Goal: Task Accomplishment & Management: Use online tool/utility

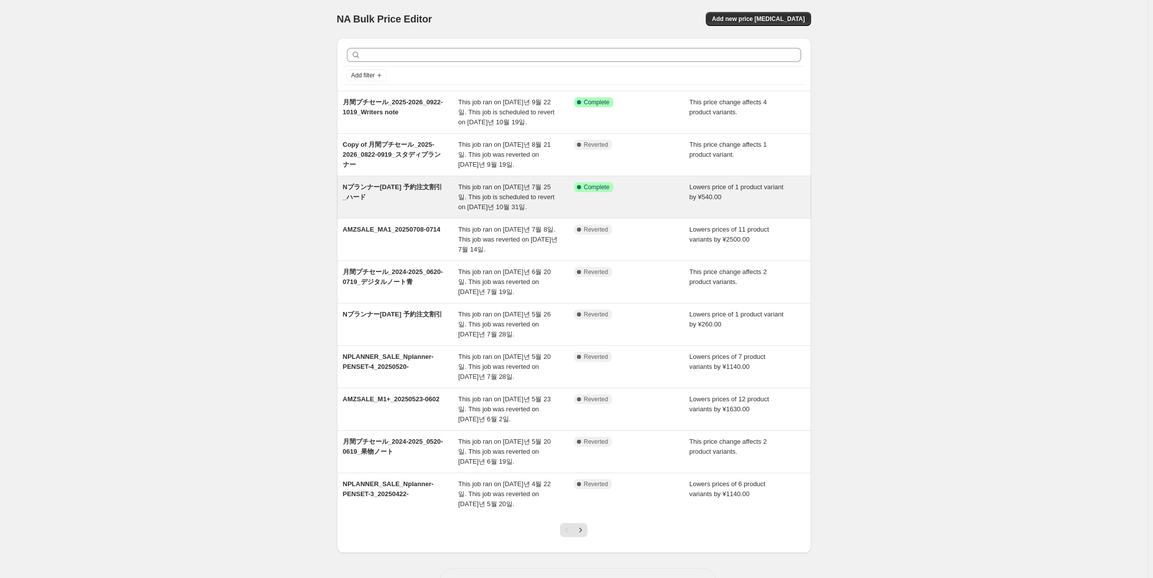
click at [418, 187] on span "Nプランナー[DATE] 予約注文割引_ハード" at bounding box center [392, 191] width 99 height 17
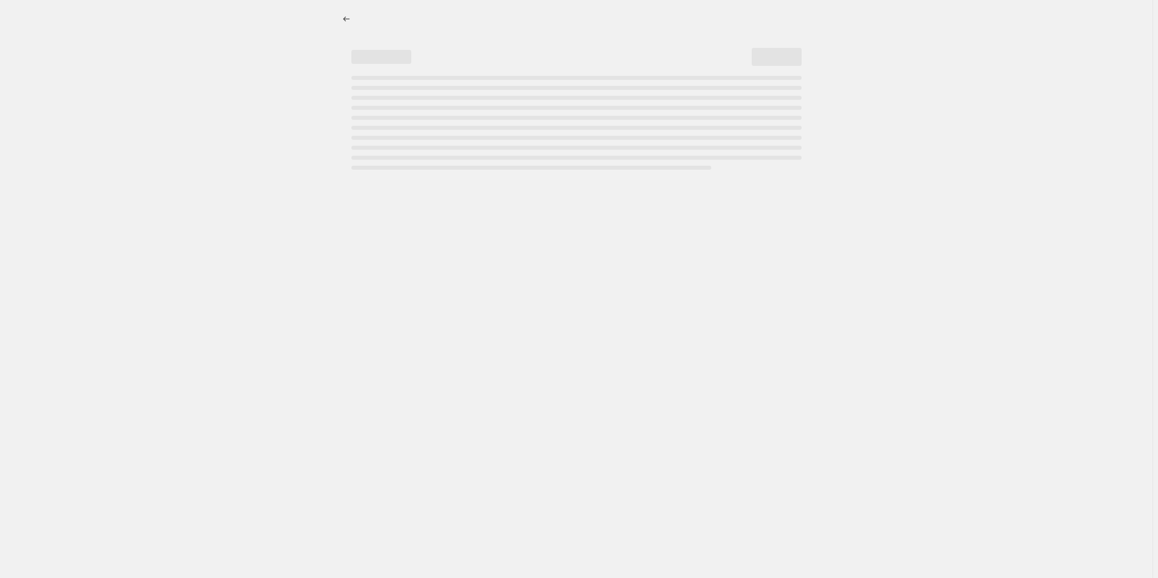
select select "by"
select select "no_change"
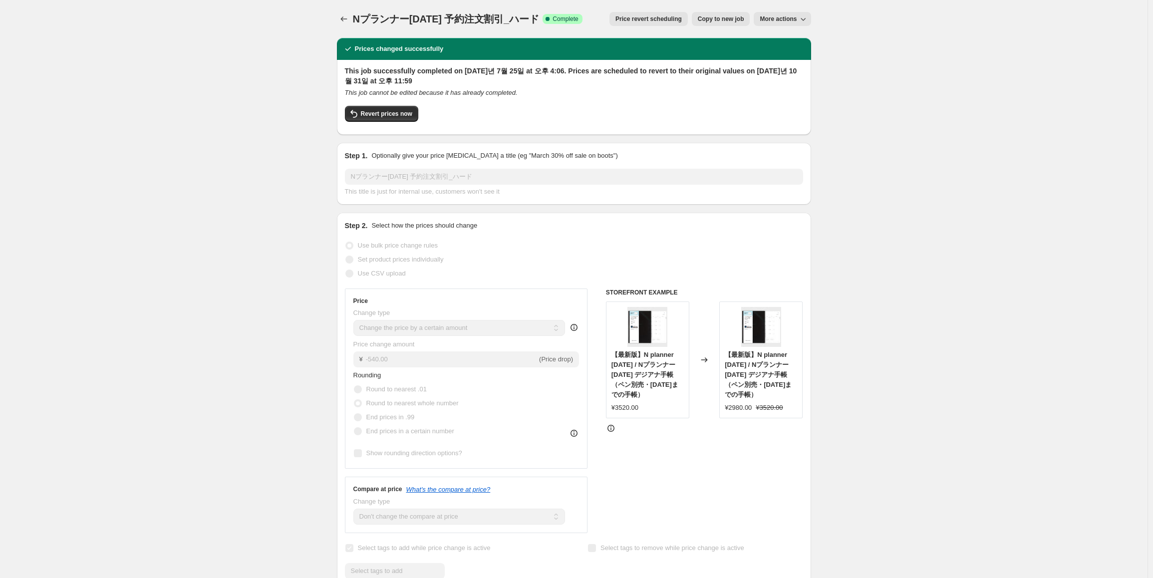
click at [790, 22] on span "More actions" at bounding box center [778, 19] width 37 height 8
click at [590, 22] on div "Price revert scheduling Copy to new job More actions" at bounding box center [700, 19] width 221 height 14
drag, startPoint x: 901, startPoint y: 262, endPoint x: 837, endPoint y: 130, distance: 146.9
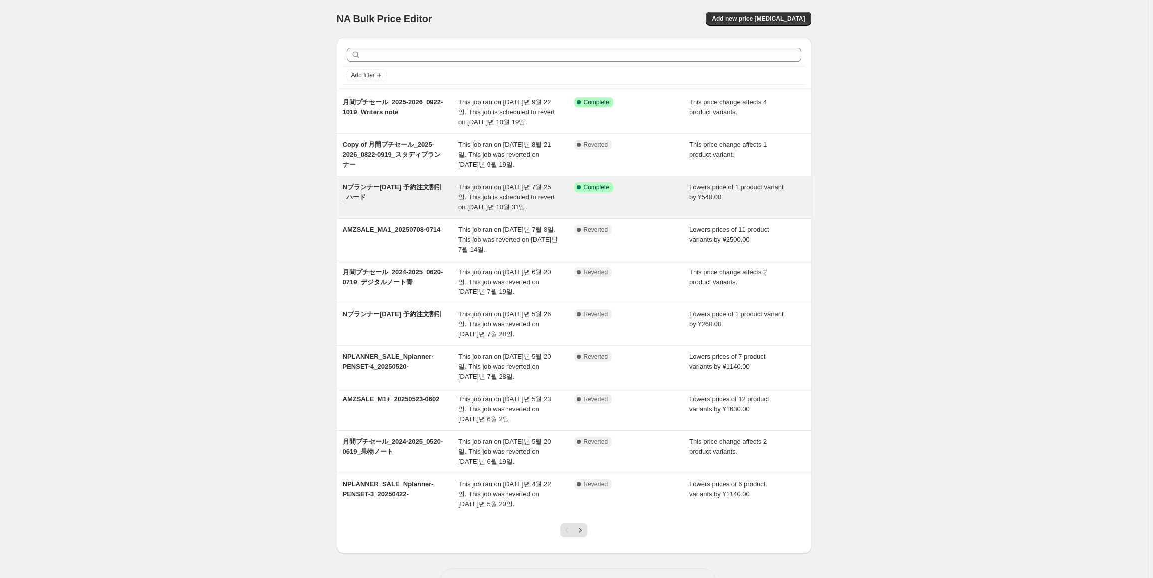
click at [599, 187] on span "Complete" at bounding box center [596, 187] width 25 height 8
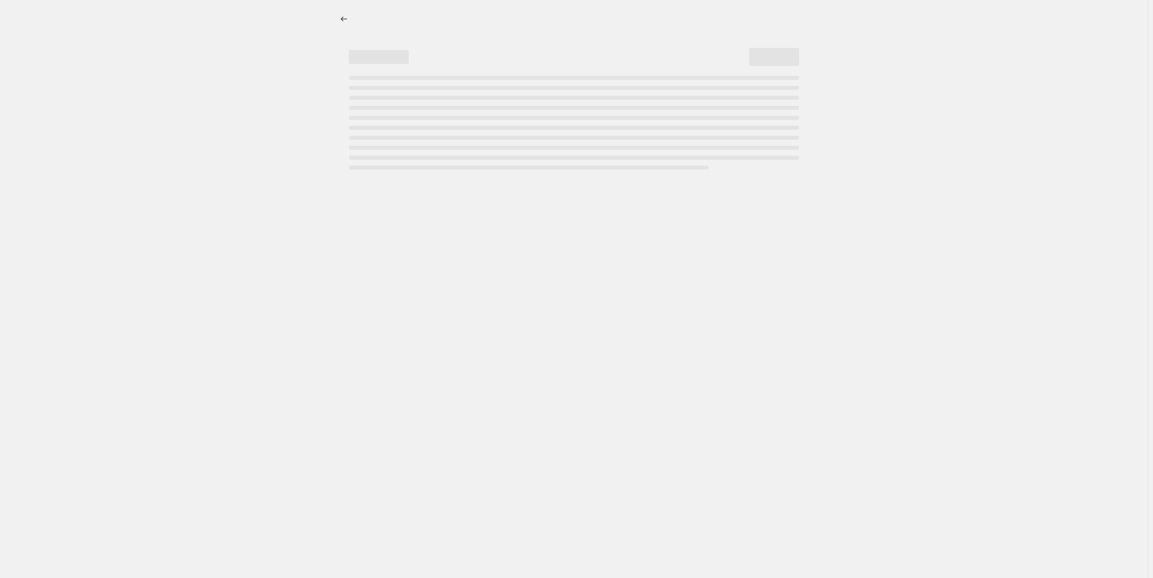
select select "by"
select select "no_change"
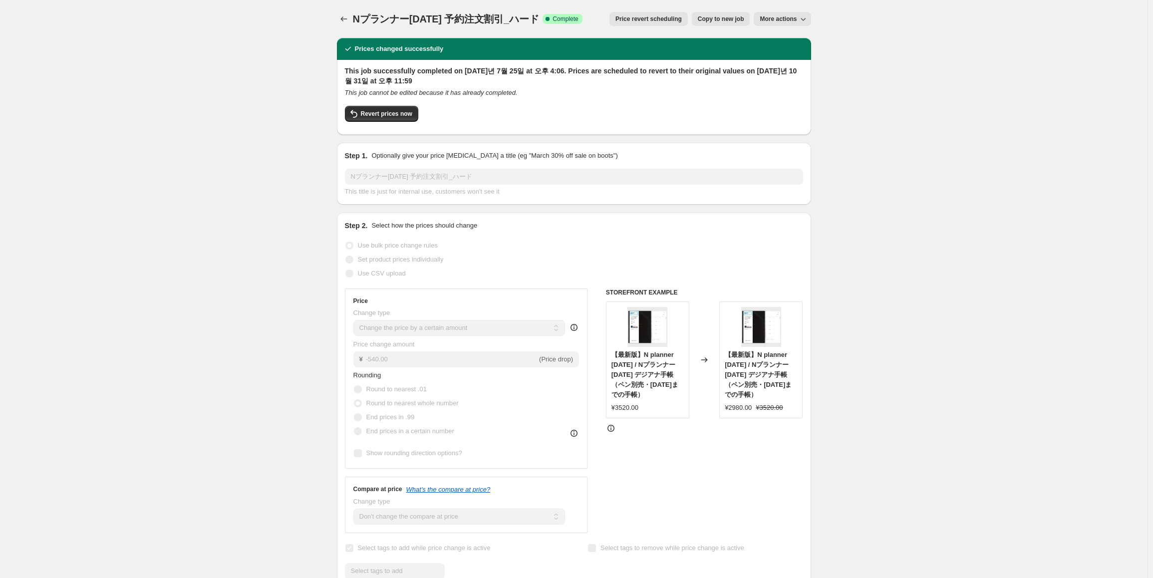
click at [552, 17] on span "Complete" at bounding box center [564, 19] width 25 height 8
click at [407, 107] on button "Revert prices now" at bounding box center [381, 114] width 73 height 16
checkbox input "false"
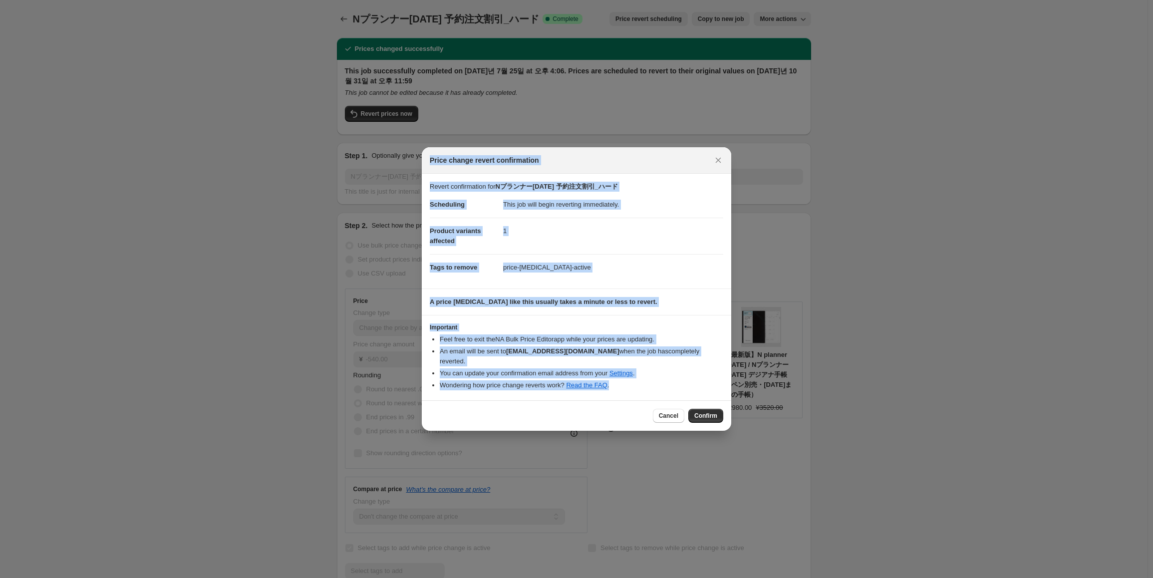
drag, startPoint x: 429, startPoint y: 167, endPoint x: 656, endPoint y: 384, distance: 313.8
click at [656, 384] on div "Price change revert confirmation Revert confirmation for Nプランナー[DATE] 予約注文割引_ハー…" at bounding box center [576, 288] width 309 height 283
click at [632, 259] on dd "price-[MEDICAL_DATA]-active" at bounding box center [613, 267] width 220 height 26
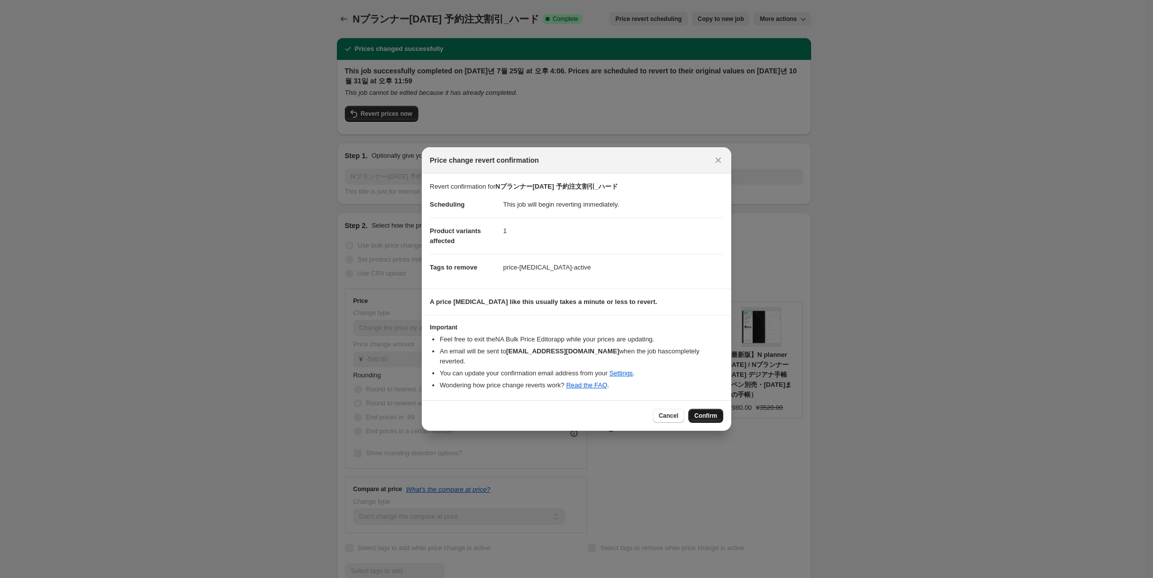
click at [700, 409] on button "Confirm" at bounding box center [705, 416] width 35 height 14
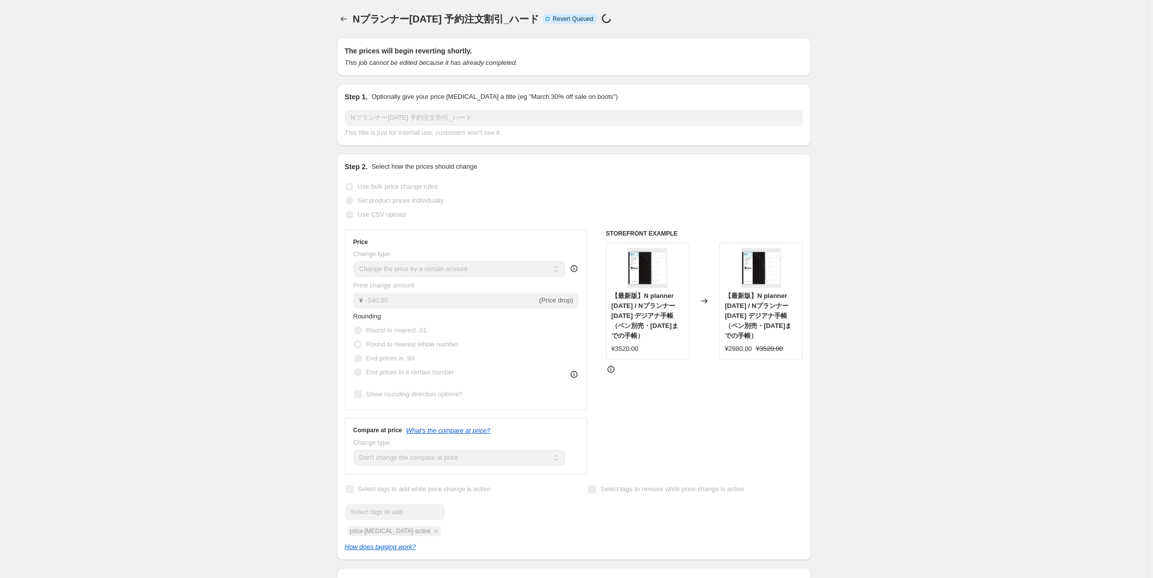
click at [292, 200] on div "Nプランナー[DATE] 予約注文割引_ハード. This page is ready Nプランナー[DATE] 予約注文割引_ハード Info Incomp…" at bounding box center [573, 511] width 1147 height 1023
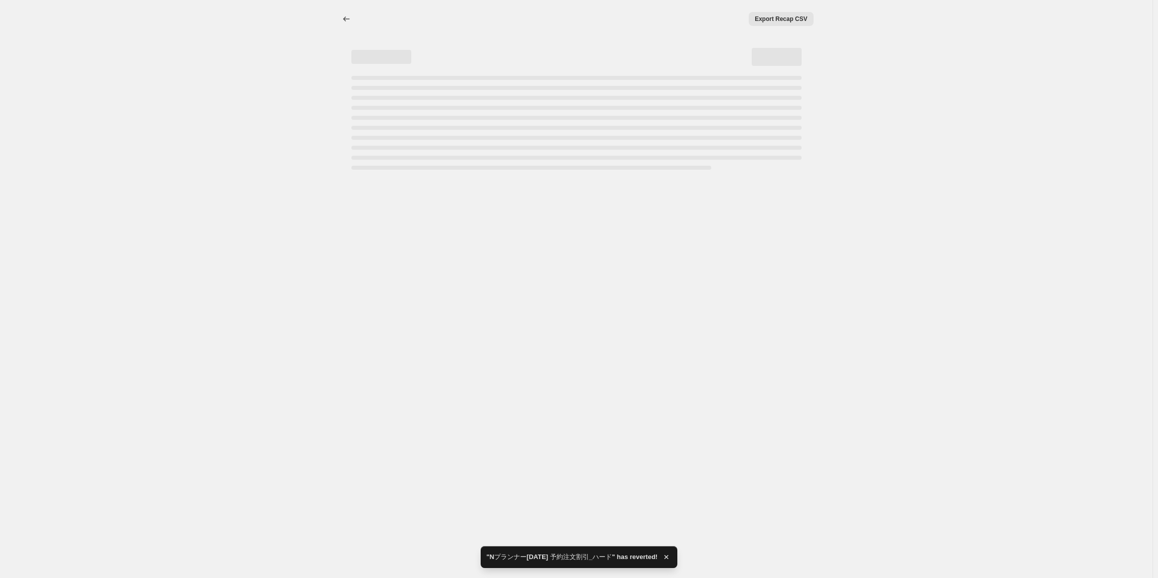
select select "by"
select select "no_change"
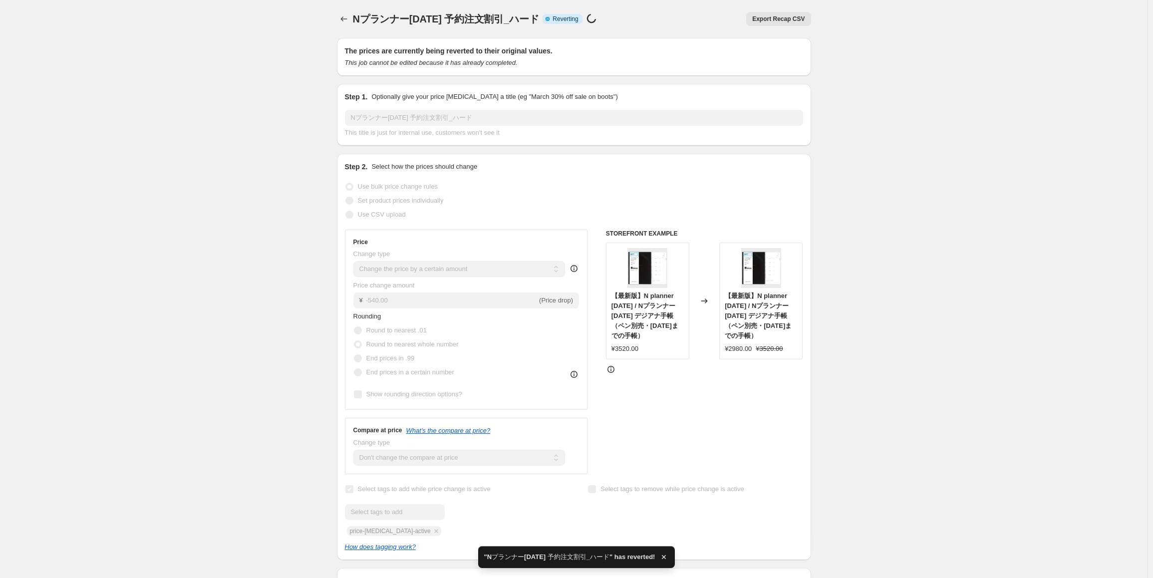
checkbox input "true"
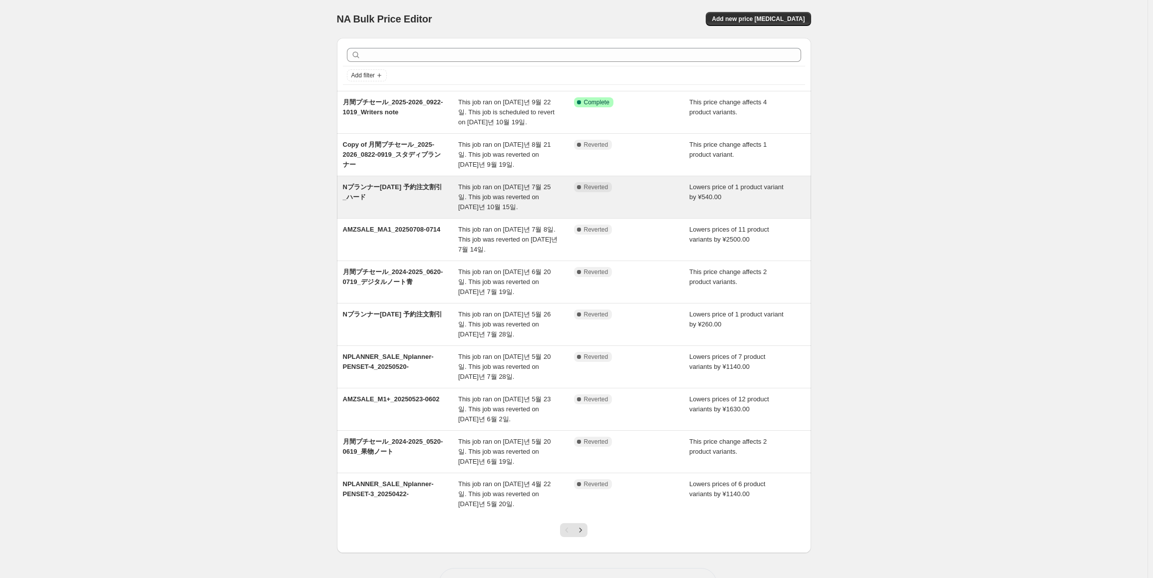
click at [400, 188] on span "Nプランナー[DATE] 予約注文割引_ハード" at bounding box center [392, 191] width 99 height 17
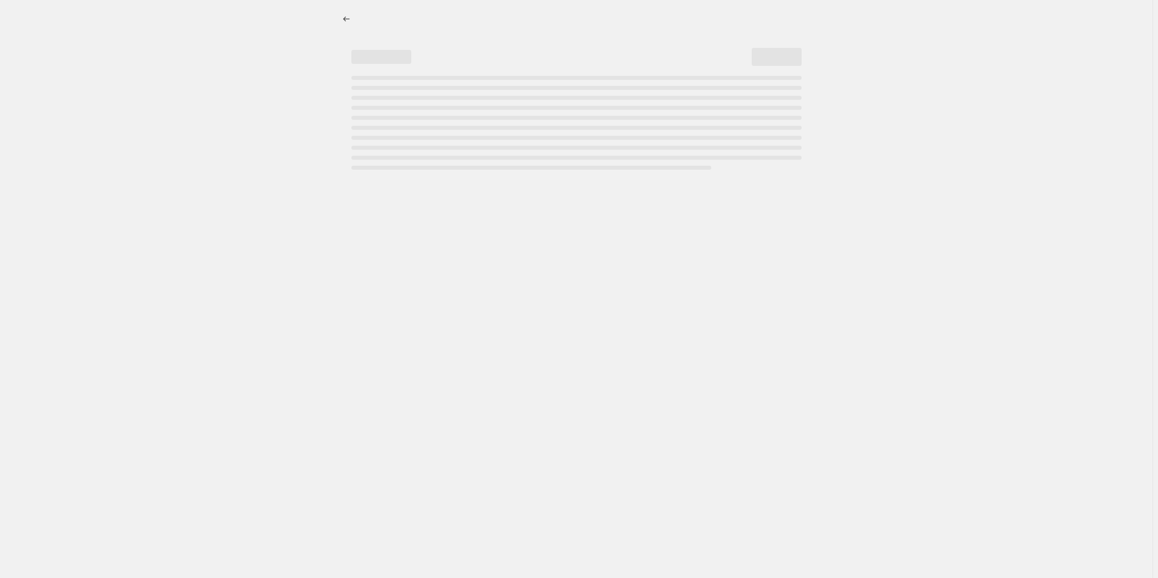
select select "by"
select select "no_change"
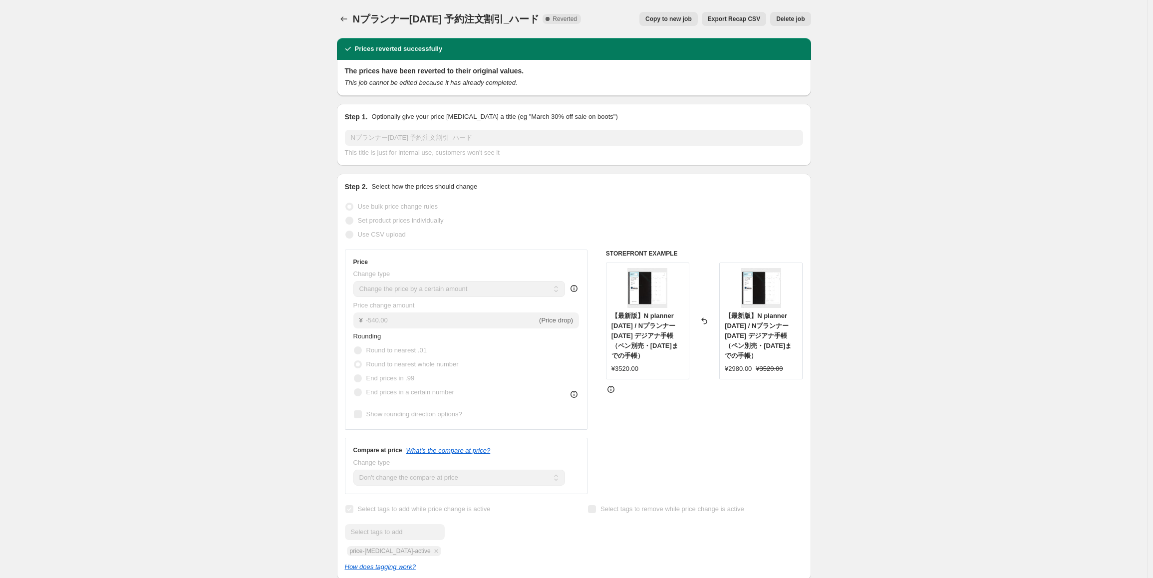
click at [415, 80] on icon "This job cannot be edited because it has already completed." at bounding box center [431, 82] width 173 height 7
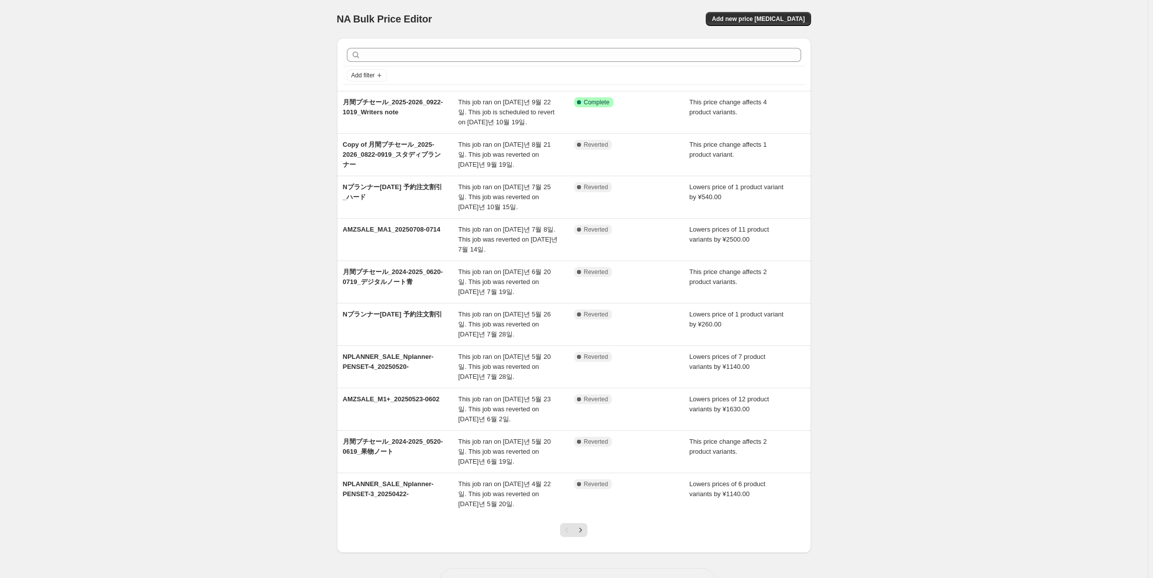
click at [139, 116] on div "NA Bulk Price Editor. This page is ready NA Bulk Price Editor Add new price [ME…" at bounding box center [573, 307] width 1147 height 614
click at [271, 243] on div "NA Bulk Price Editor. This page is ready NA Bulk Price Editor Add new price [ME…" at bounding box center [573, 307] width 1147 height 614
click at [204, 56] on div "NA Bulk Price Editor. This page is ready NA Bulk Price Editor Add new price [ME…" at bounding box center [573, 307] width 1147 height 614
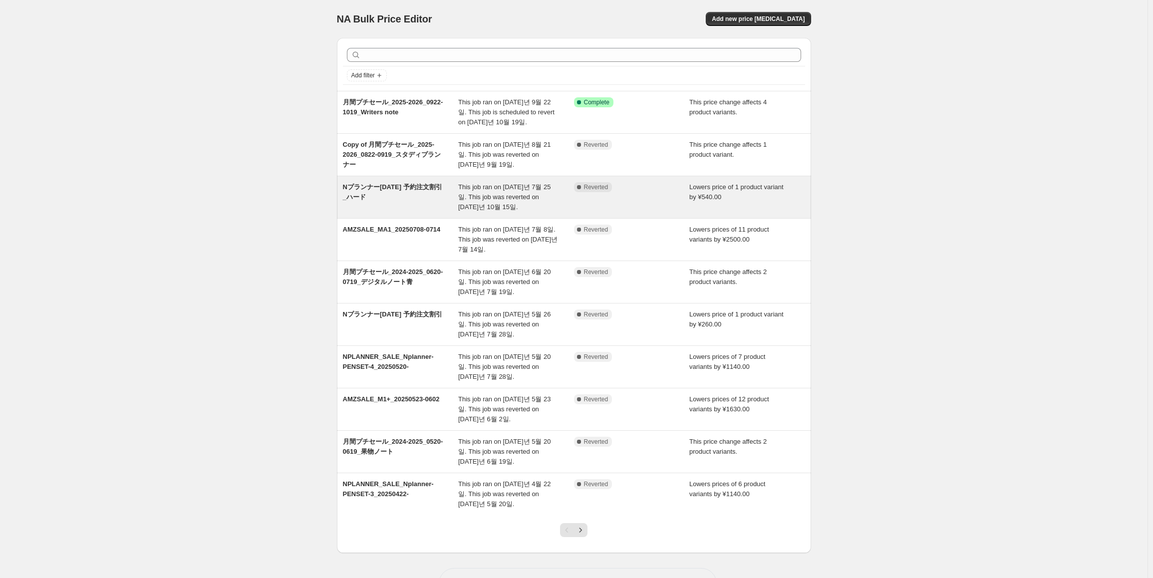
click at [406, 192] on div "Nプランナー[DATE] 予約注文割引_ハード" at bounding box center [401, 197] width 116 height 30
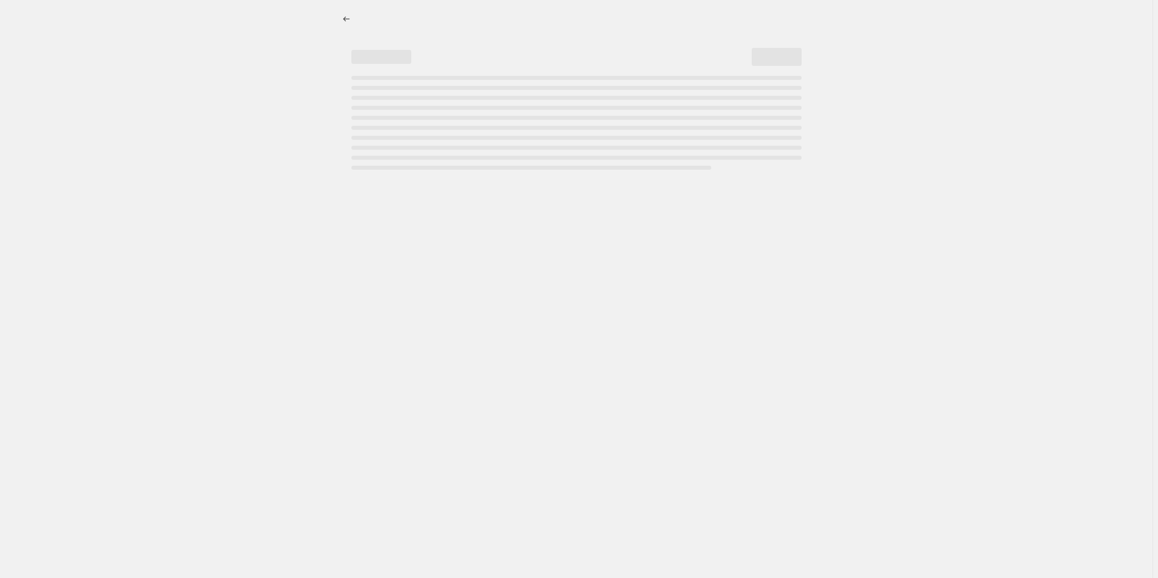
select select "by"
select select "no_change"
